Goal: Task Accomplishment & Management: Complete application form

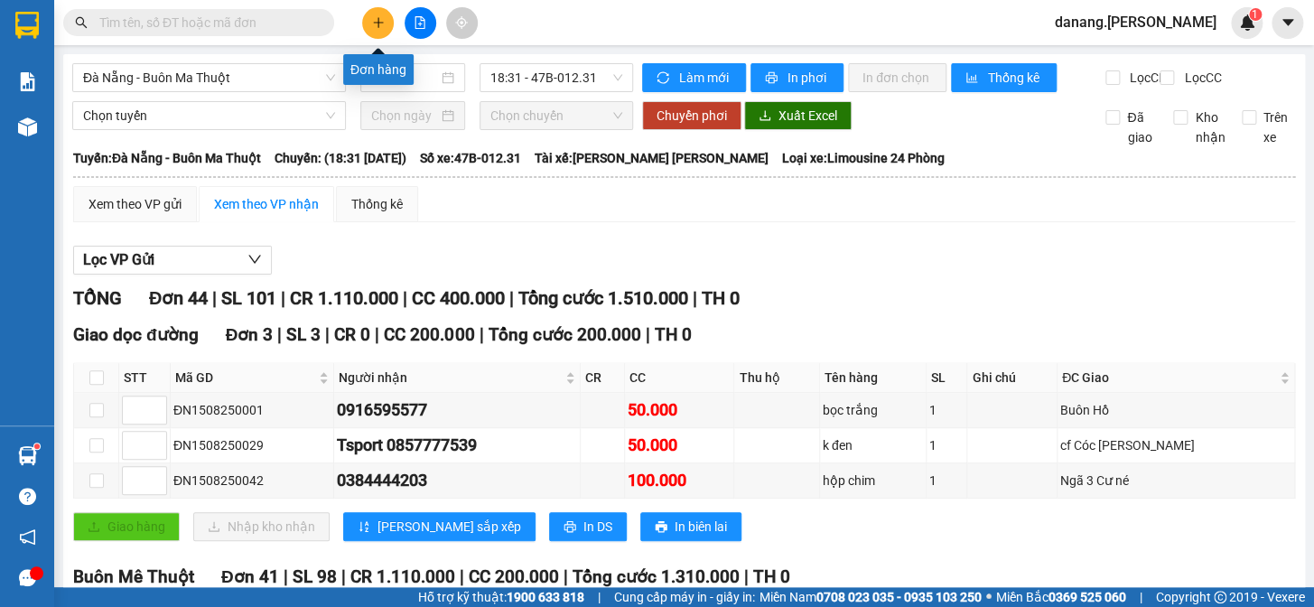
click at [384, 26] on icon "plus" at bounding box center [378, 22] width 13 height 13
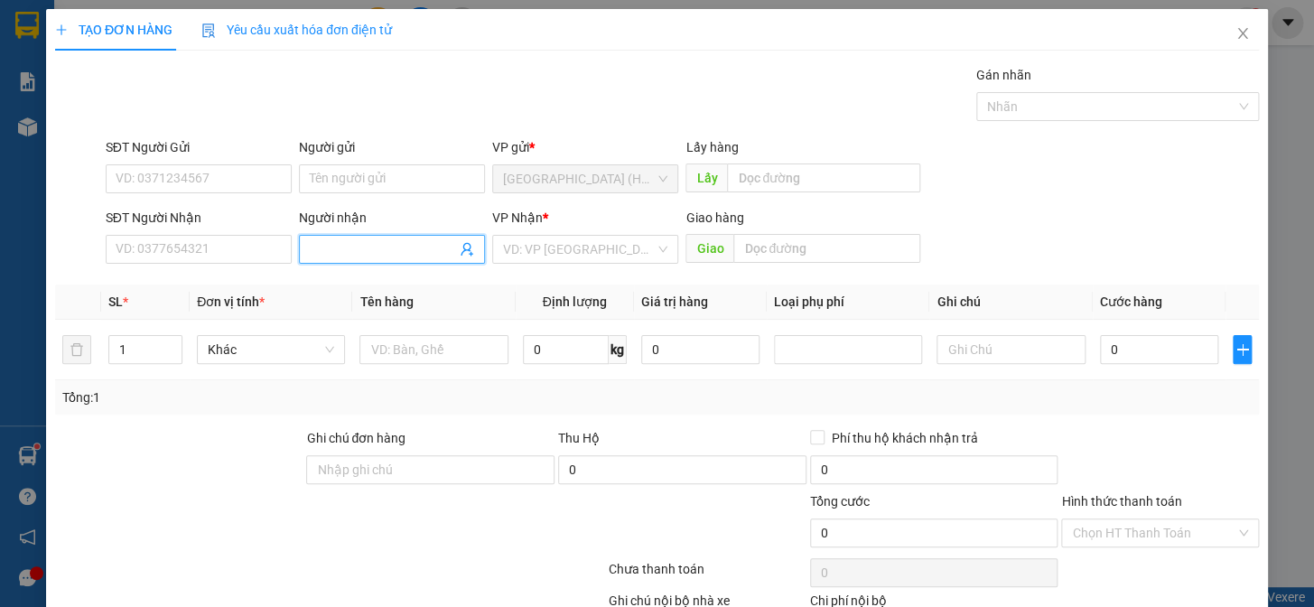
click at [343, 244] on input "Người nhận" at bounding box center [383, 249] width 146 height 20
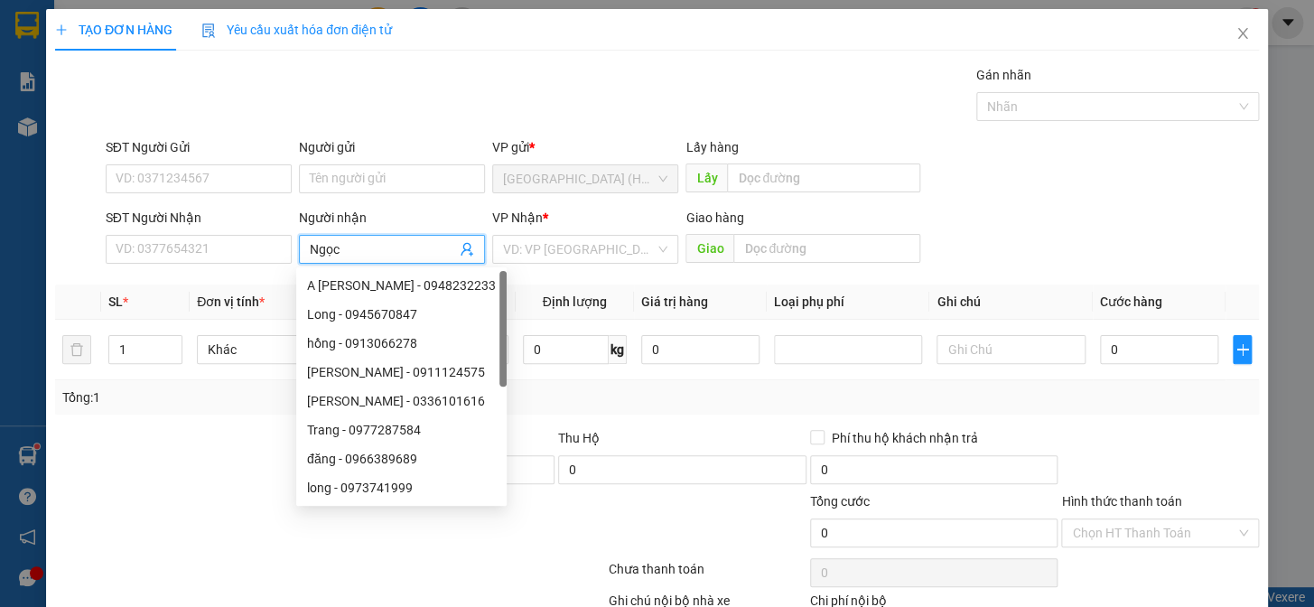
type input "[PERSON_NAME] d"
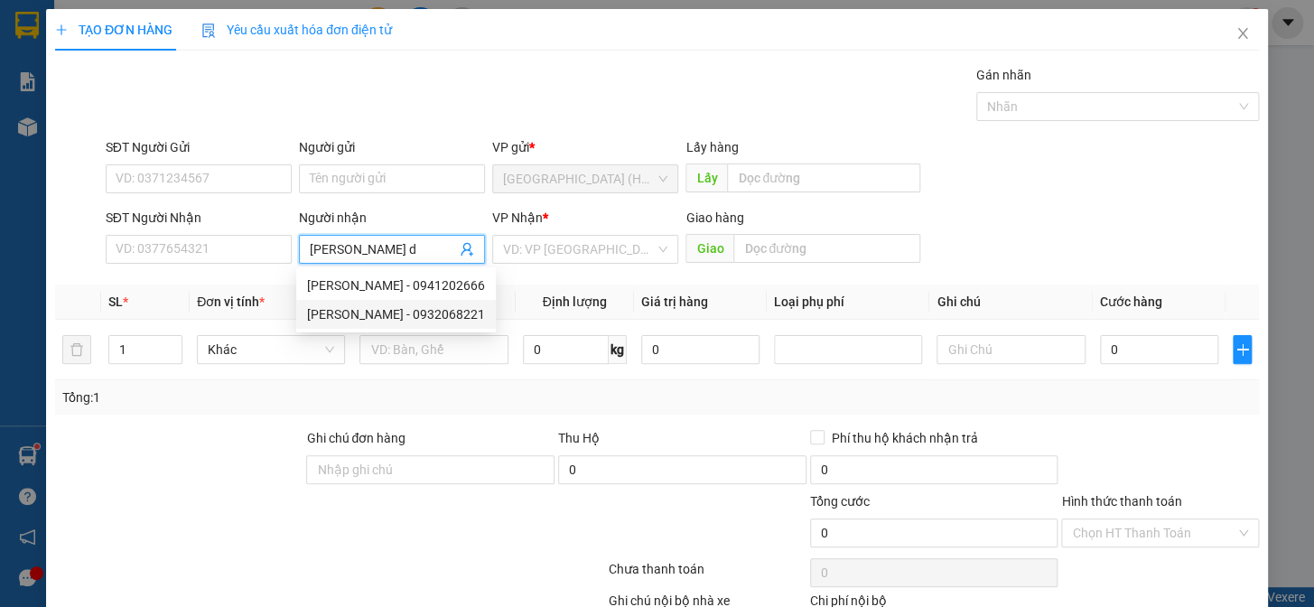
click at [400, 305] on div "[PERSON_NAME] - 0932068221" at bounding box center [396, 314] width 178 height 20
type input "0932068221"
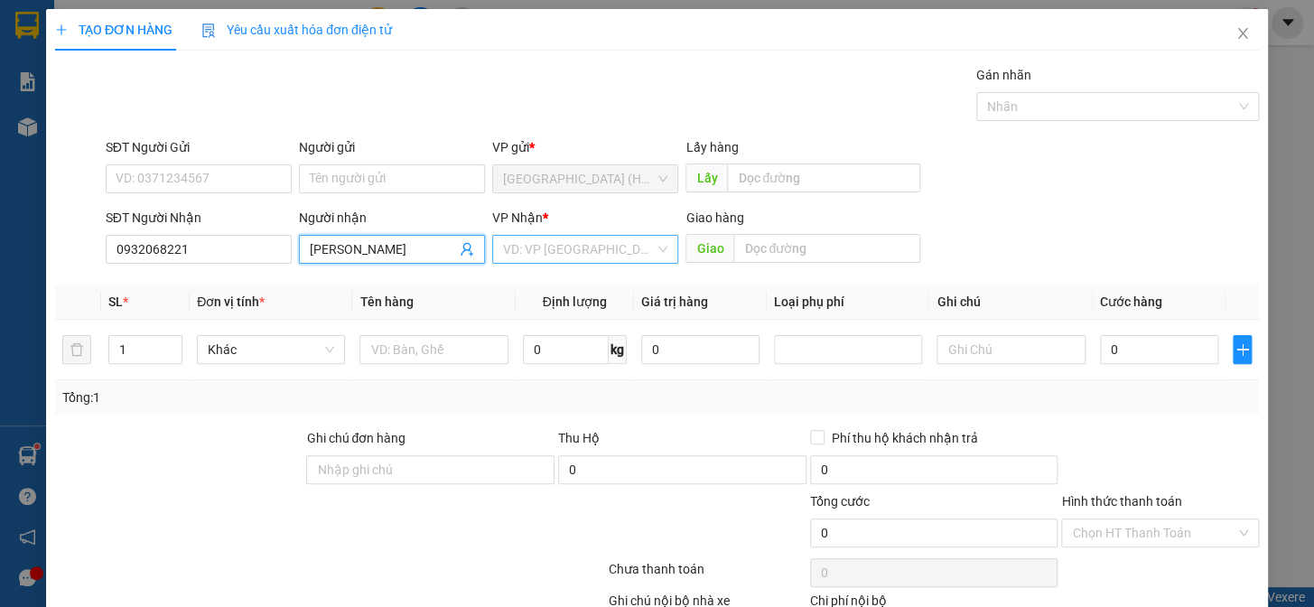
type input "[PERSON_NAME]"
click at [556, 249] on input "search" at bounding box center [579, 249] width 152 height 27
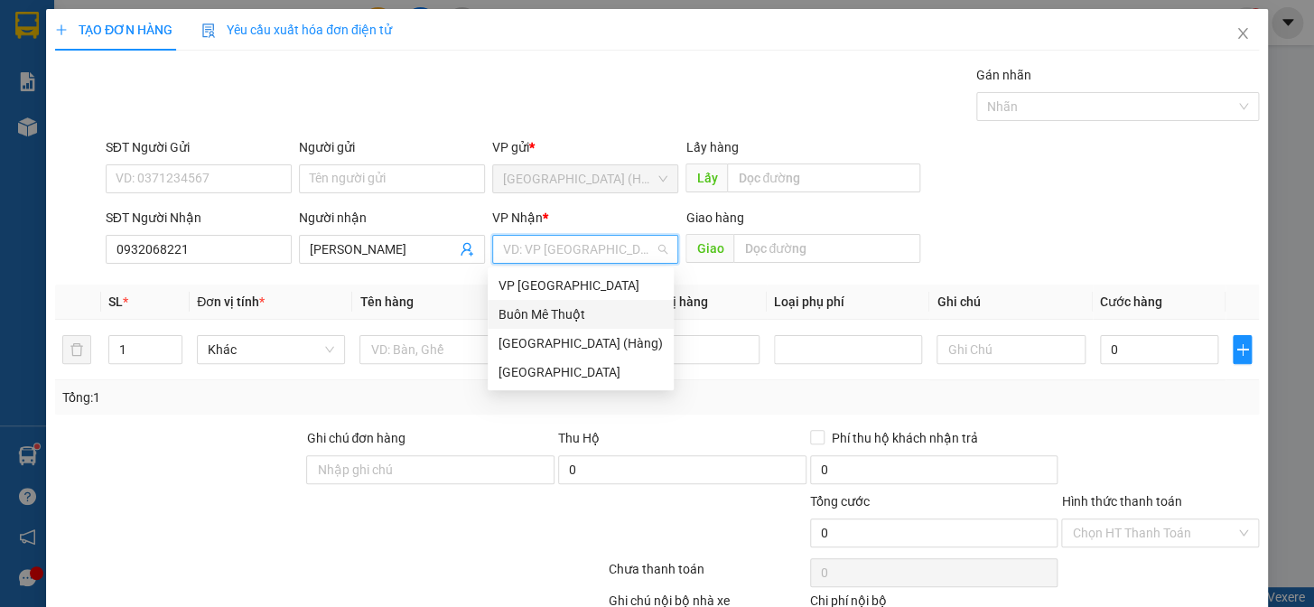
click at [546, 313] on div "Buôn Mê Thuột" at bounding box center [581, 314] width 164 height 20
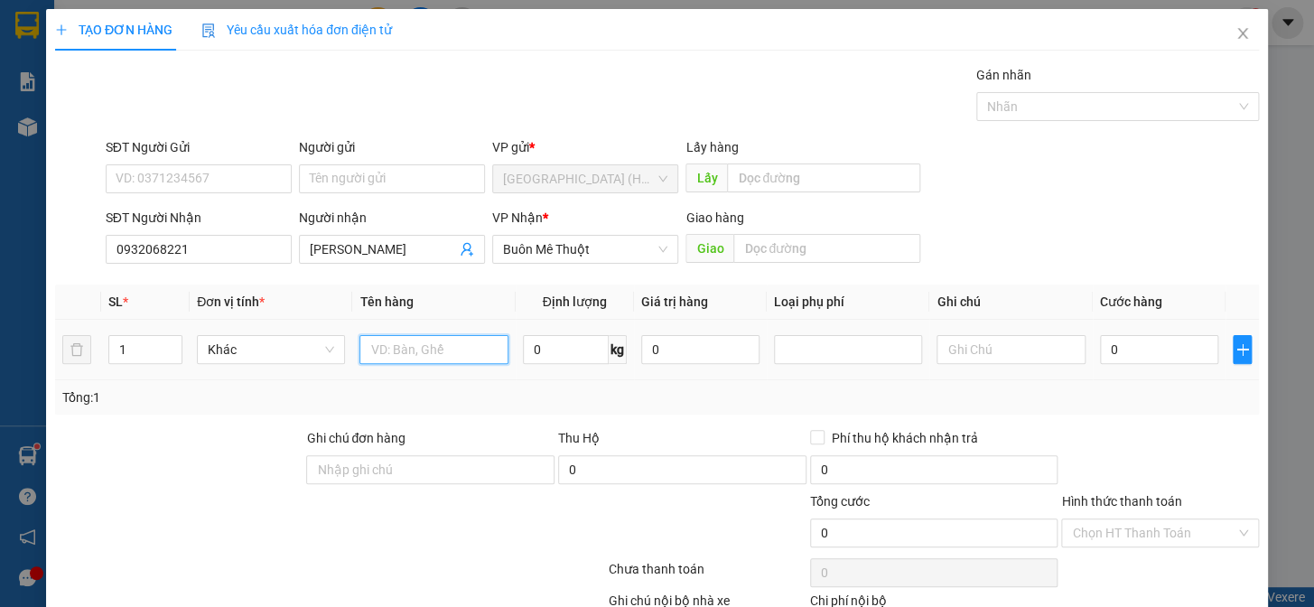
click at [382, 352] on input "text" at bounding box center [433, 349] width 148 height 29
type input "4"
type input "bọc"
click at [1112, 344] on input "0" at bounding box center [1159, 349] width 118 height 29
type input "5"
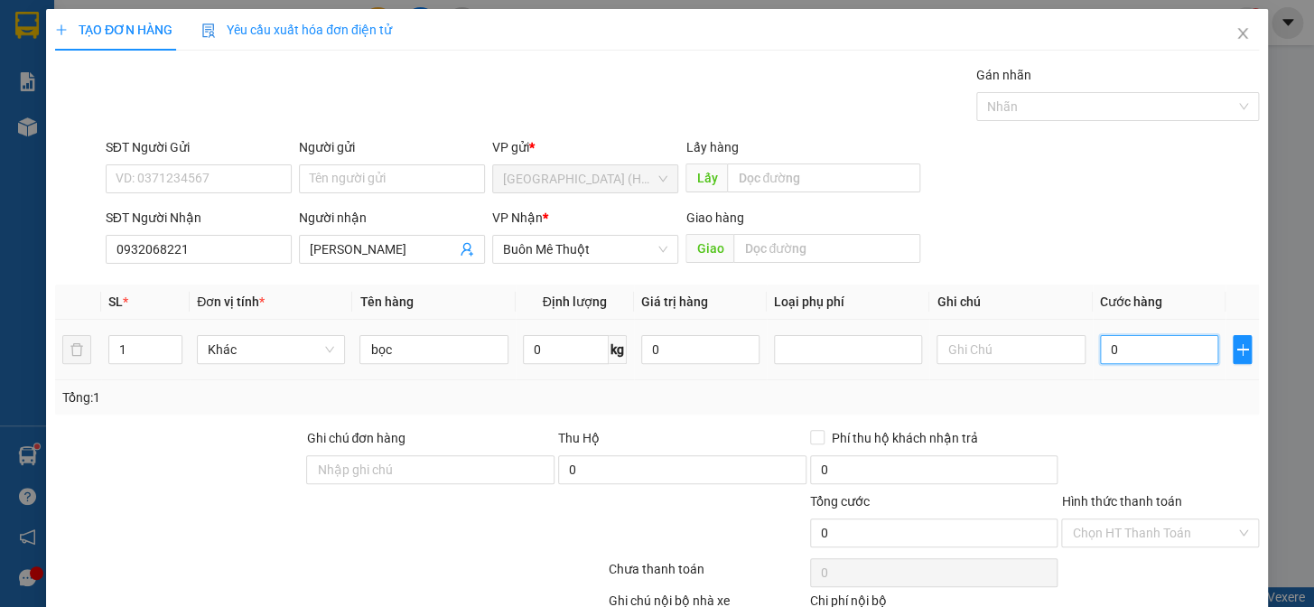
type input "5"
type input "50"
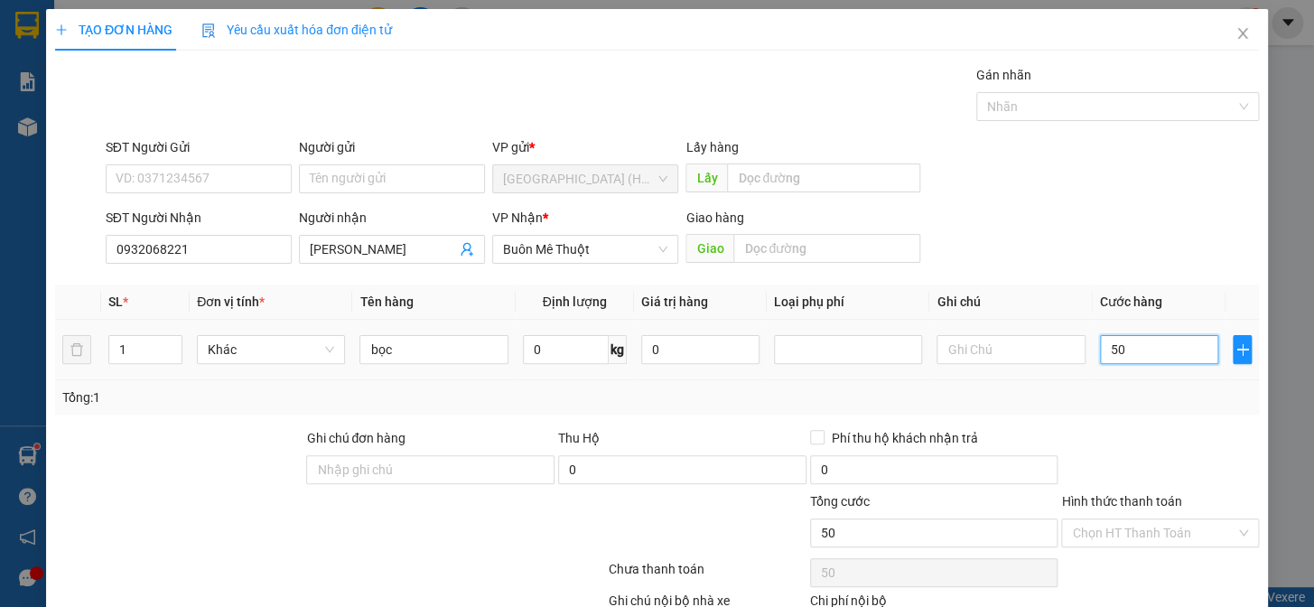
type input "500"
type input "5.000"
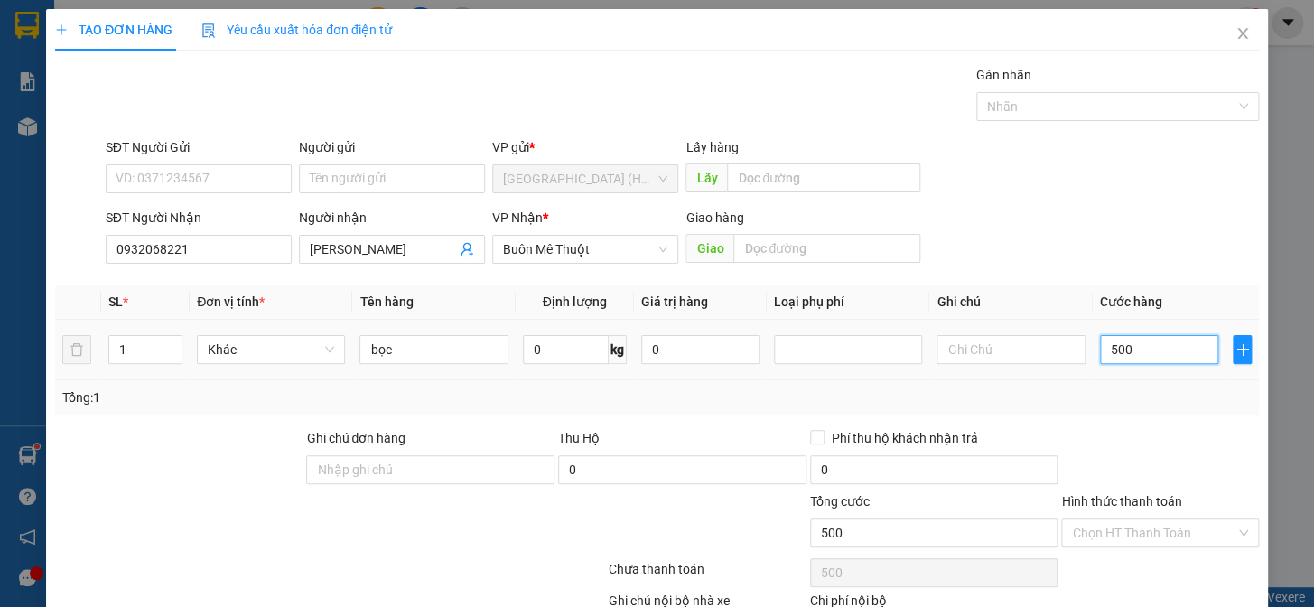
type input "5.000"
type input "50.000"
type input "5.000"
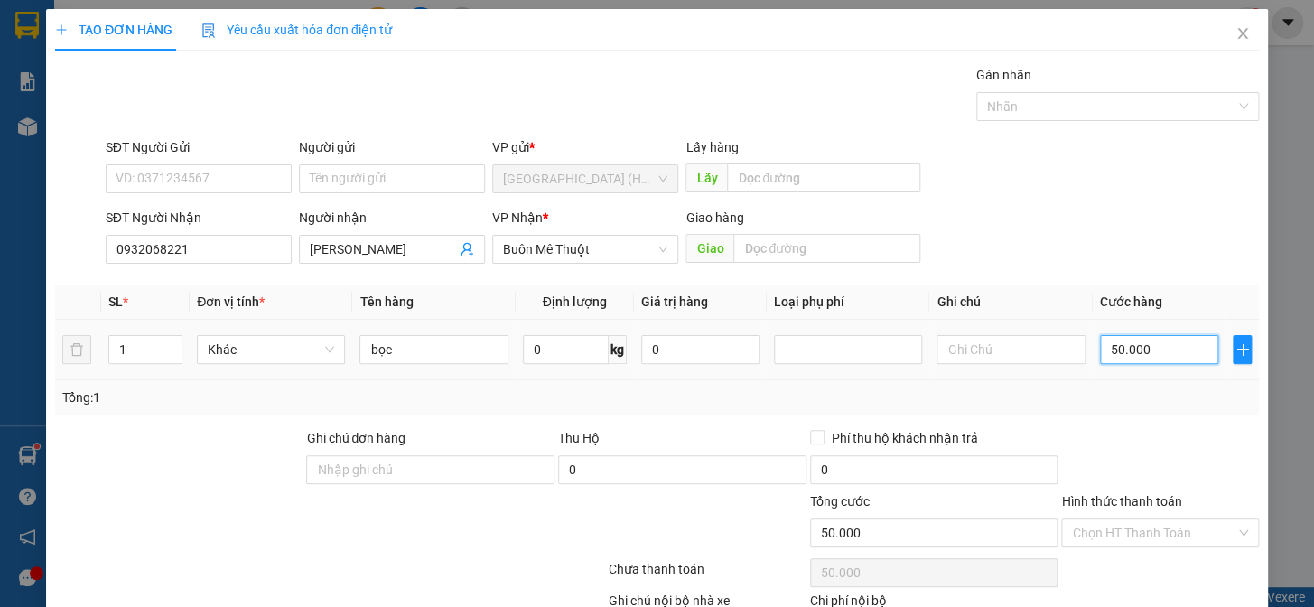
type input "5.000"
type input "500"
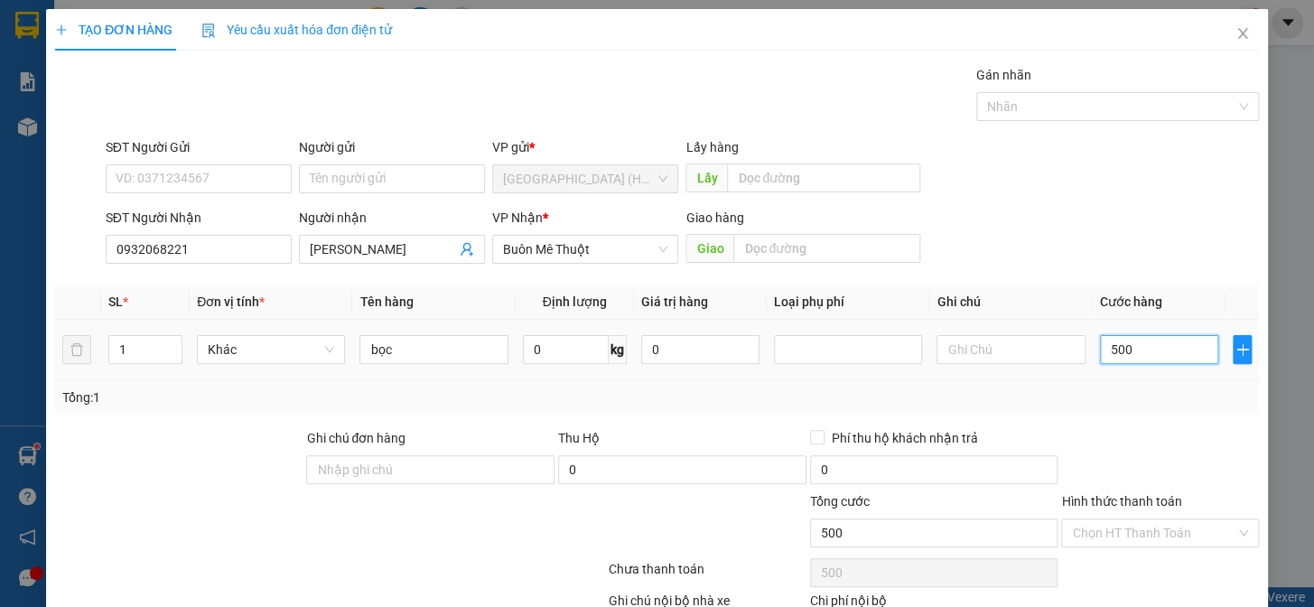
type input "50"
type input "5"
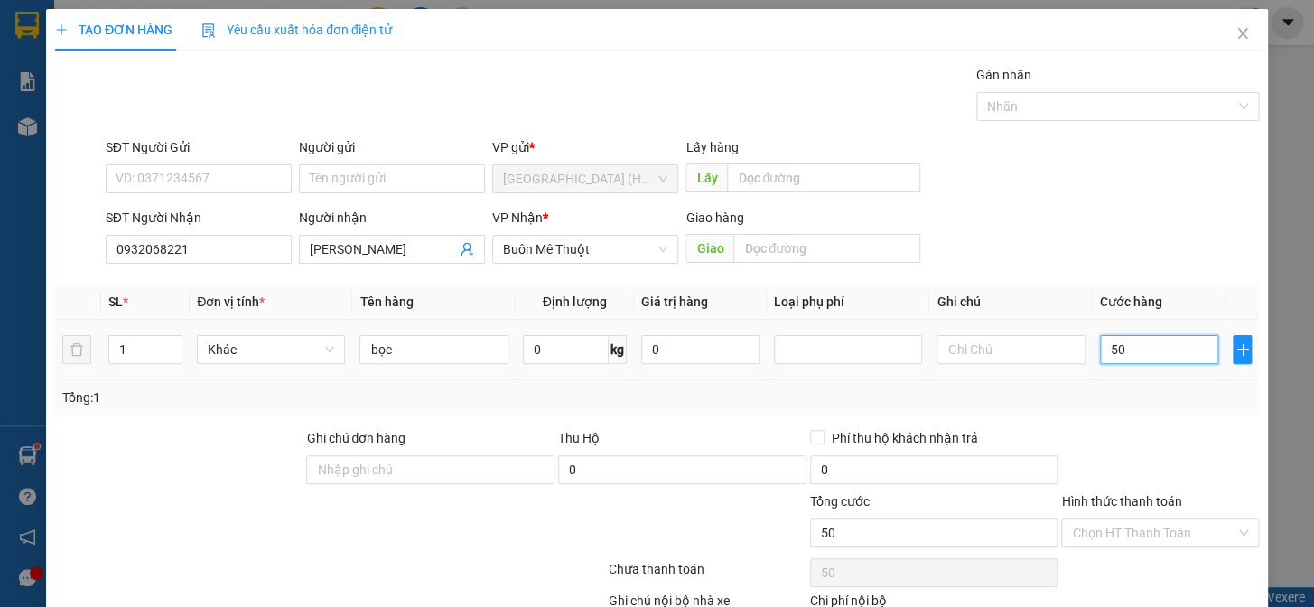
type input "5"
type input "0"
type input "04"
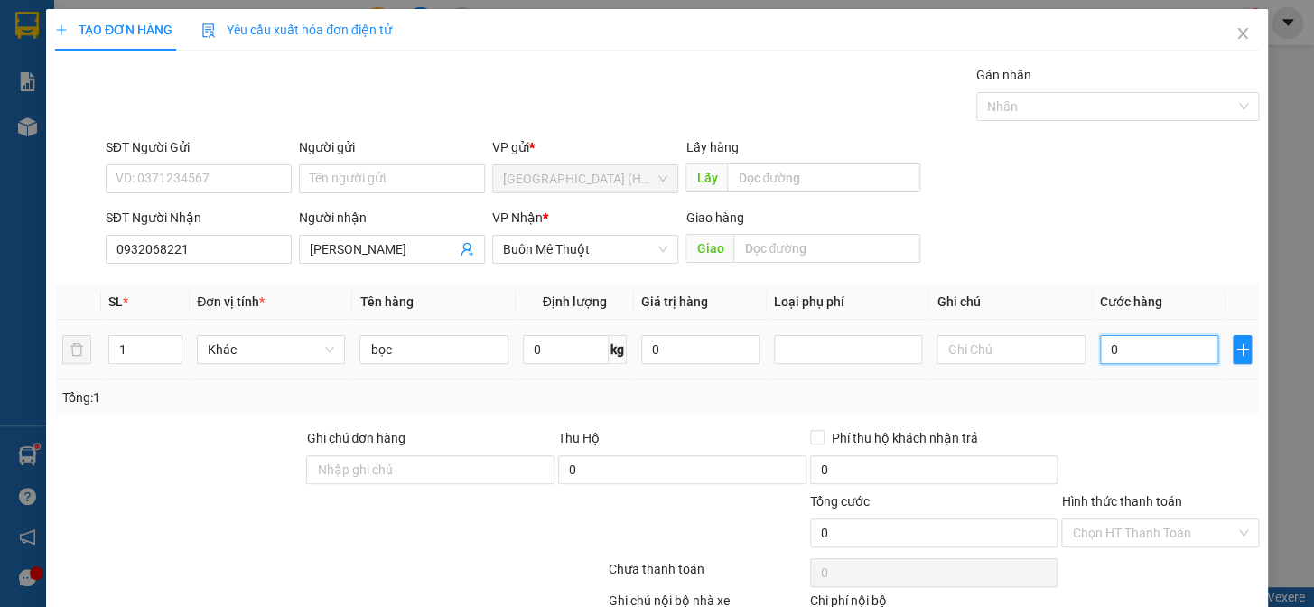
type input "4"
type input "0"
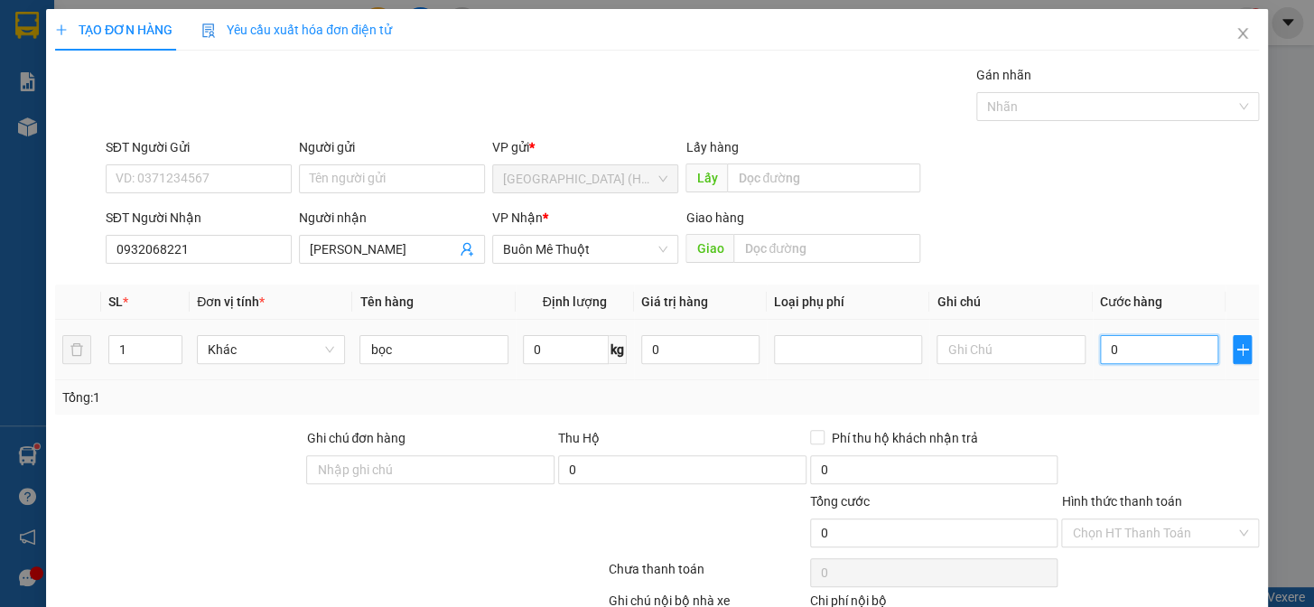
click at [1100, 353] on input "0" at bounding box center [1159, 349] width 118 height 29
type input "40"
type input "400"
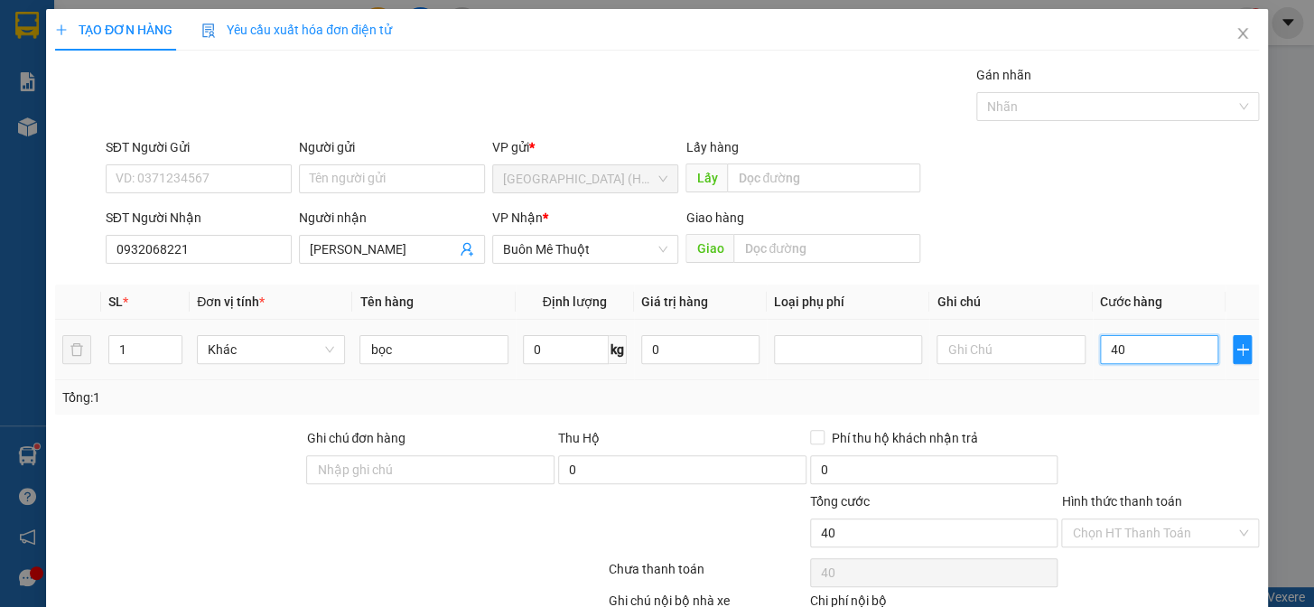
type input "400"
type input "4.000"
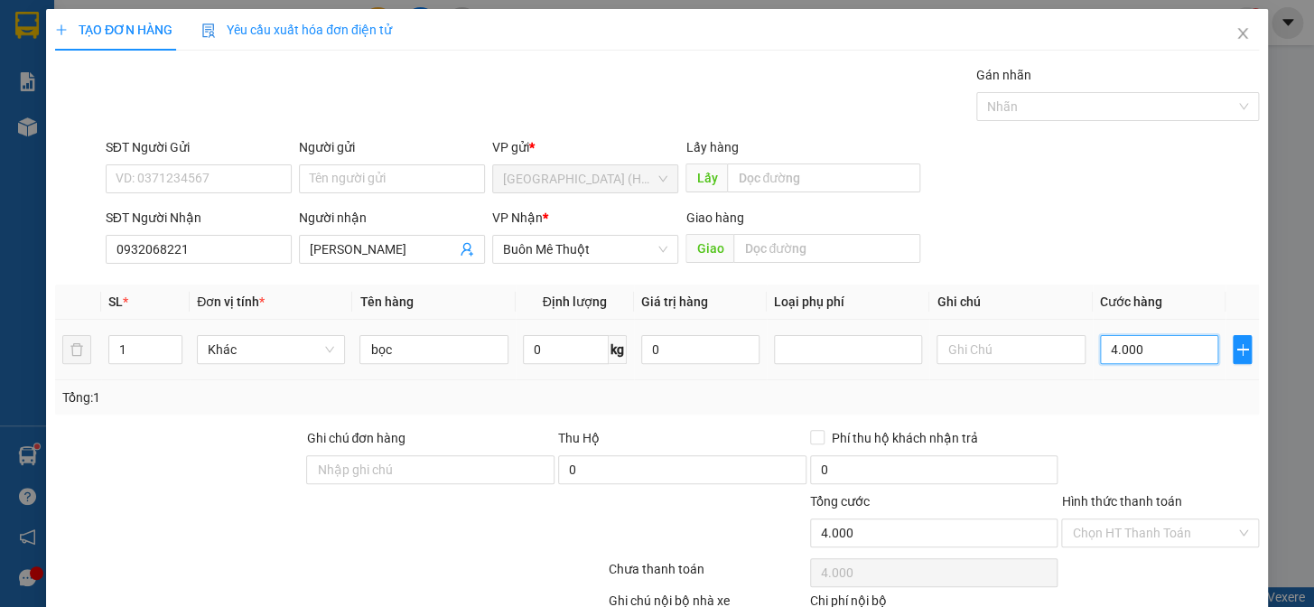
type input "40.000"
click at [1132, 533] on input "Hình thức thanh toán" at bounding box center [1153, 532] width 163 height 27
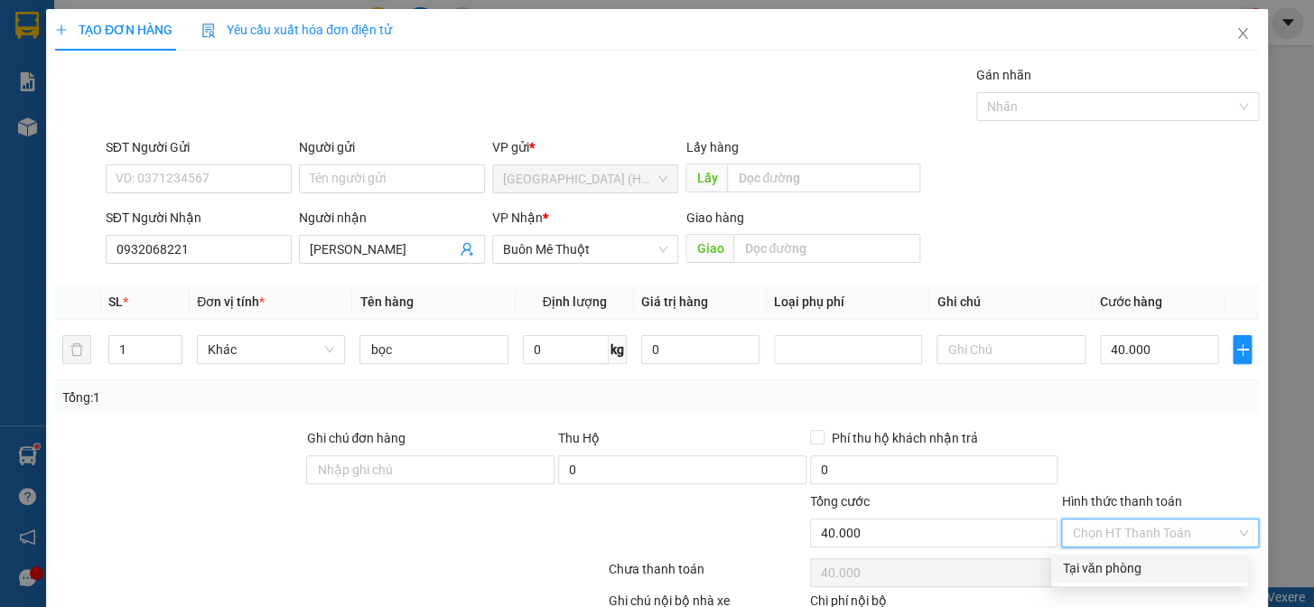
click at [1141, 574] on div "Tại văn phòng" at bounding box center [1149, 568] width 174 height 20
type input "0"
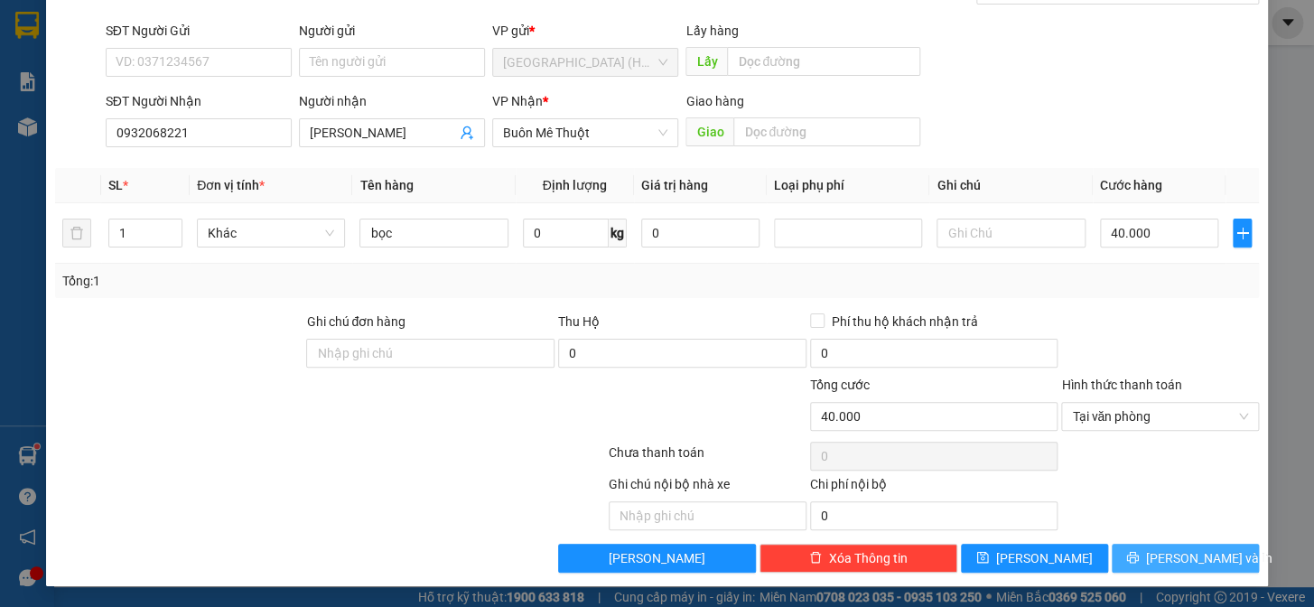
click at [1181, 566] on span "[PERSON_NAME] và In" at bounding box center [1209, 558] width 126 height 20
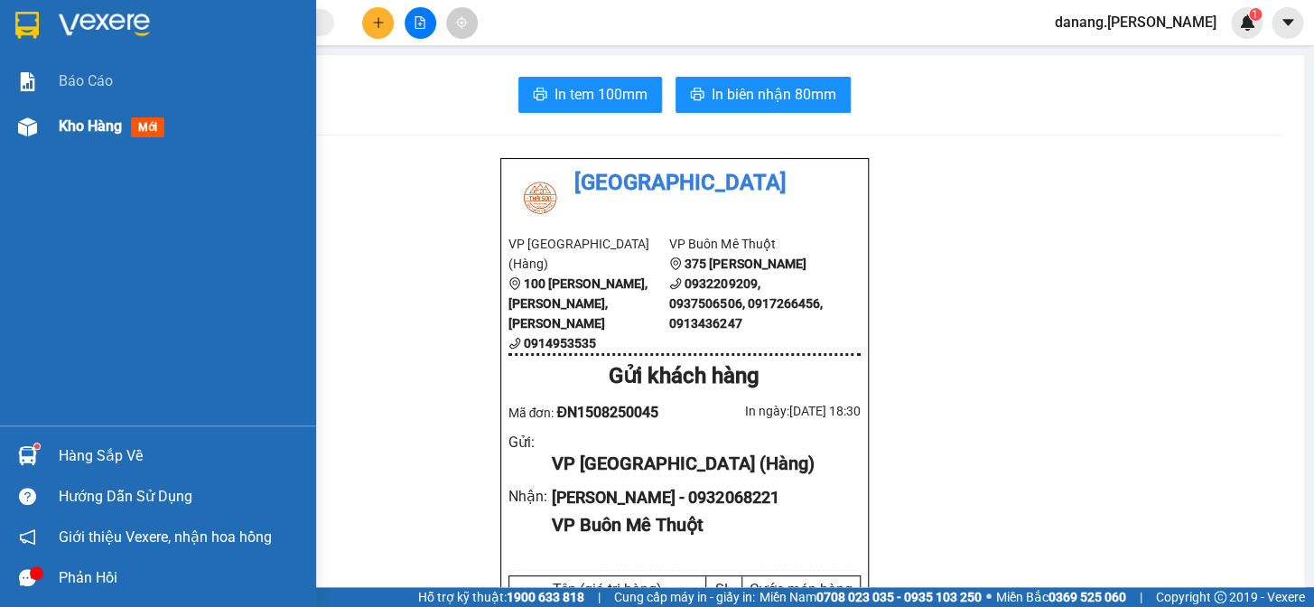
click at [112, 123] on span "Kho hàng" at bounding box center [90, 125] width 63 height 17
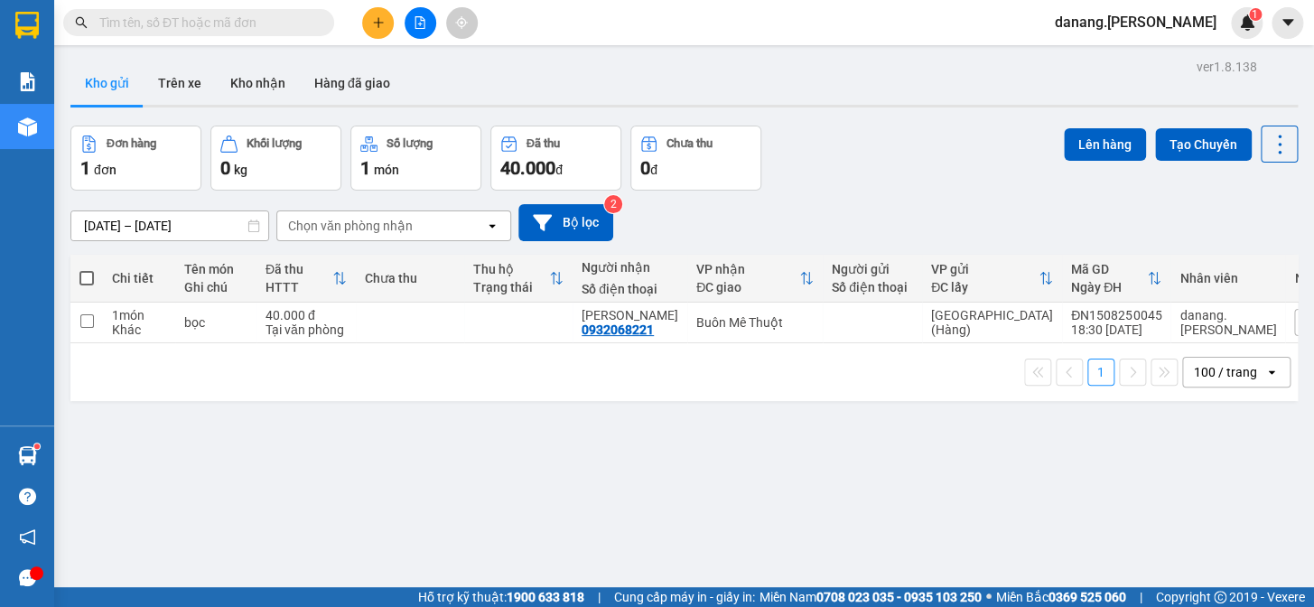
click at [87, 277] on span at bounding box center [86, 278] width 14 height 14
click at [87, 269] on input "checkbox" at bounding box center [87, 269] width 0 height 0
checkbox input "true"
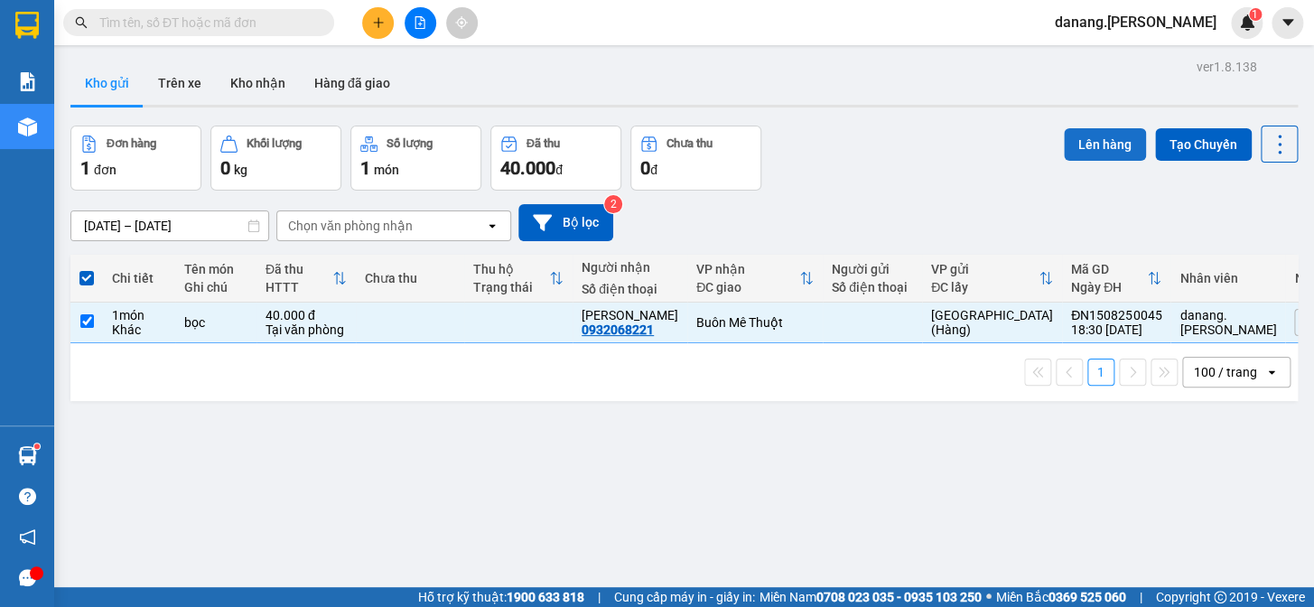
click at [1079, 146] on button "Lên hàng" at bounding box center [1105, 144] width 82 height 33
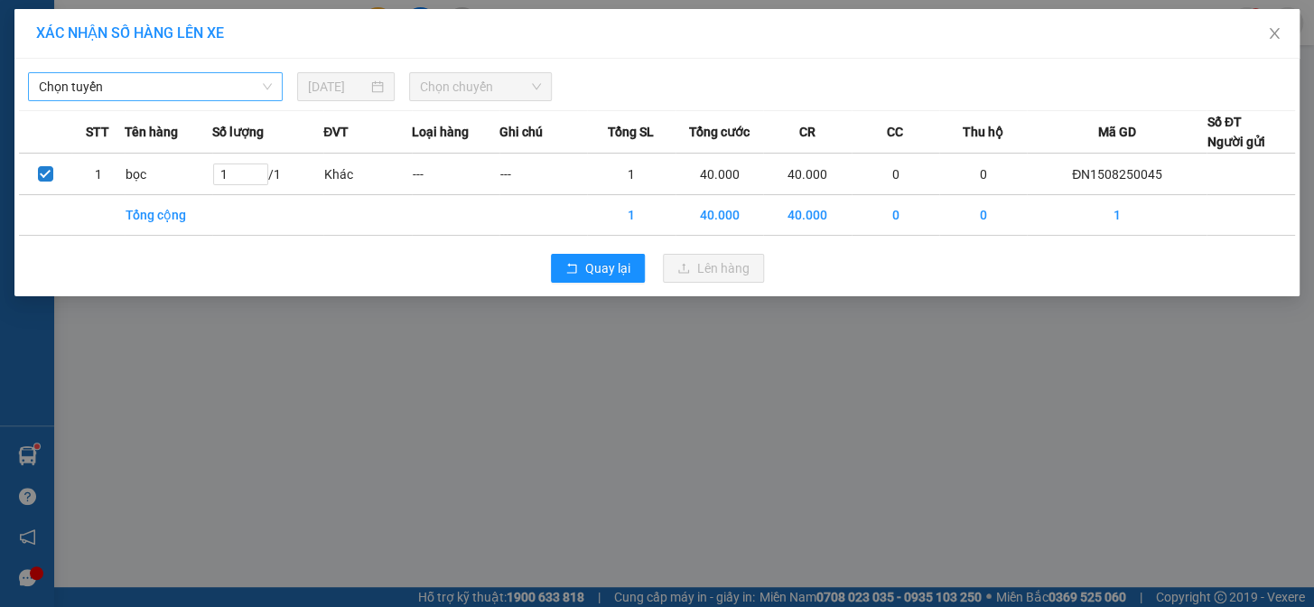
click at [173, 94] on span "Chọn tuyến" at bounding box center [155, 86] width 233 height 27
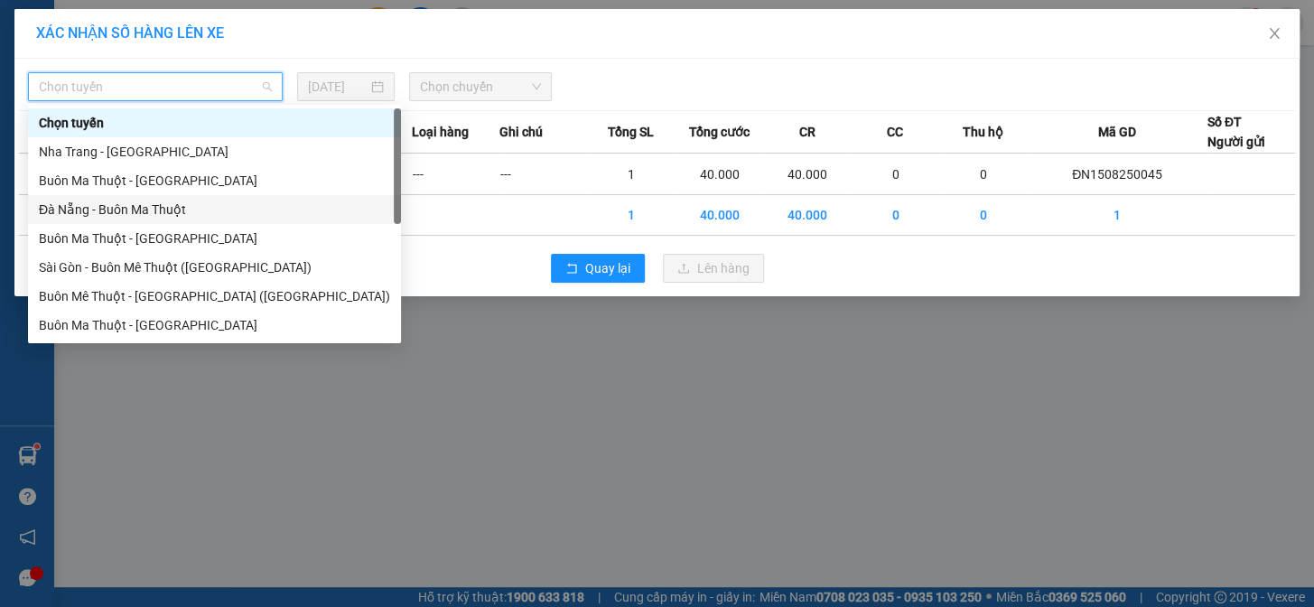
click at [136, 214] on div "Đà Nẵng - Buôn Ma Thuột" at bounding box center [214, 210] width 351 height 20
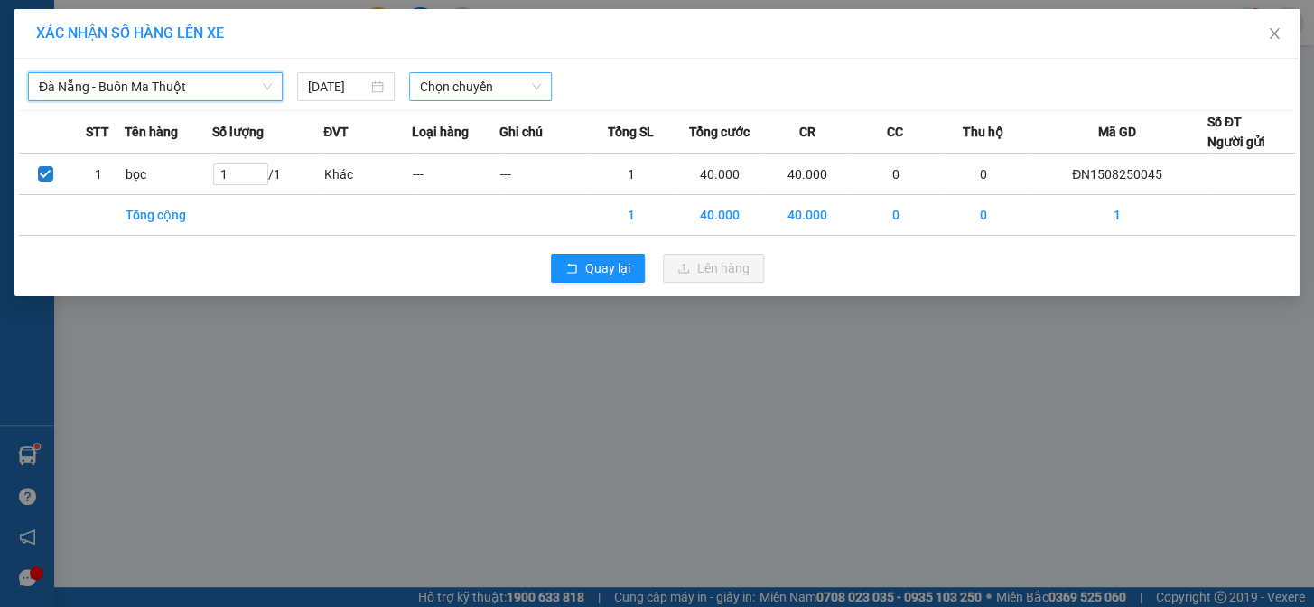
click at [473, 81] on span "Chọn chuyến" at bounding box center [480, 86] width 121 height 27
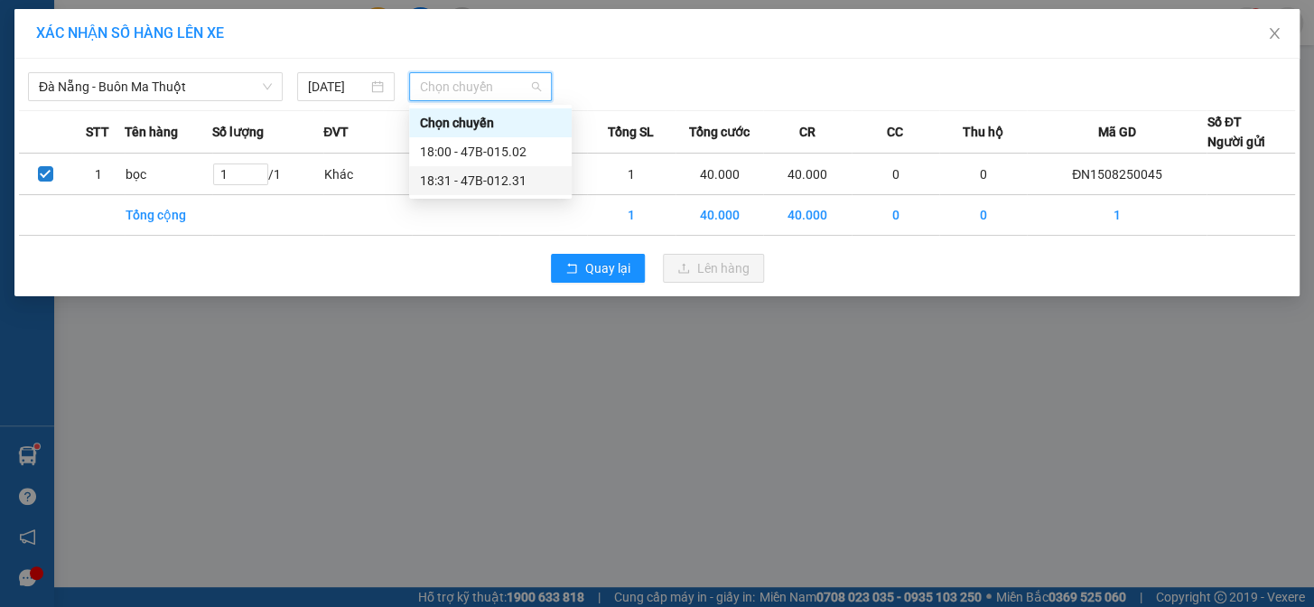
click at [524, 181] on div "18:31 - 47B-012.31" at bounding box center [490, 181] width 141 height 20
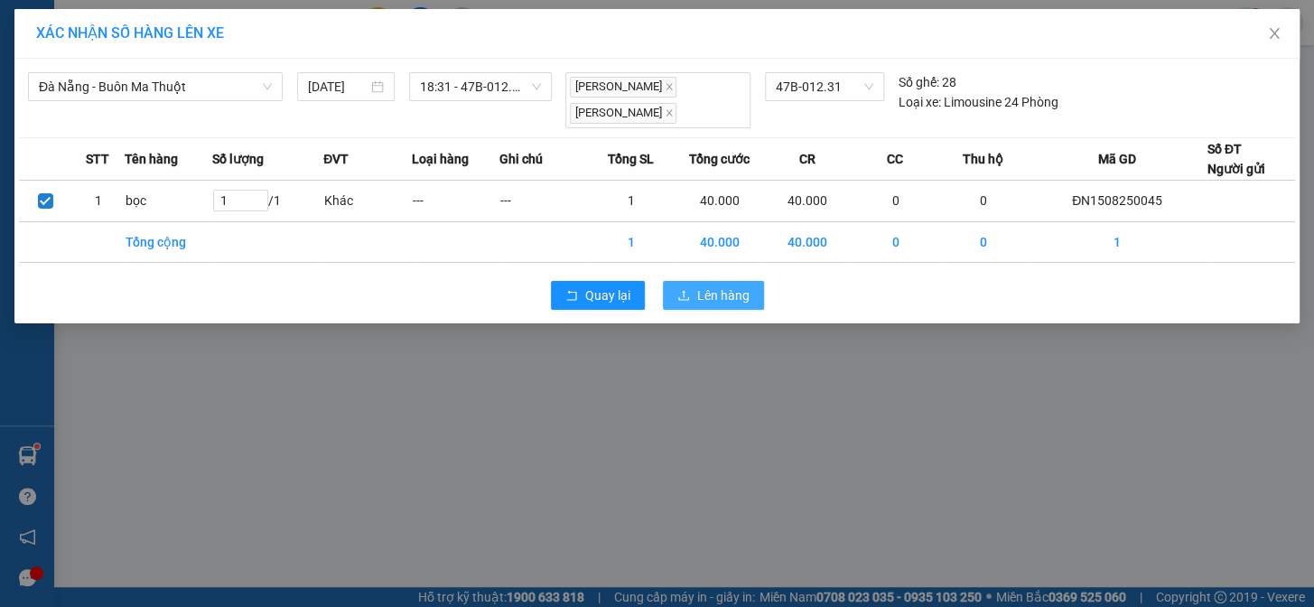
drag, startPoint x: 714, startPoint y: 298, endPoint x: 705, endPoint y: 300, distance: 9.2
click at [713, 298] on span "Lên hàng" at bounding box center [723, 295] width 52 height 20
